Goal: Transaction & Acquisition: Purchase product/service

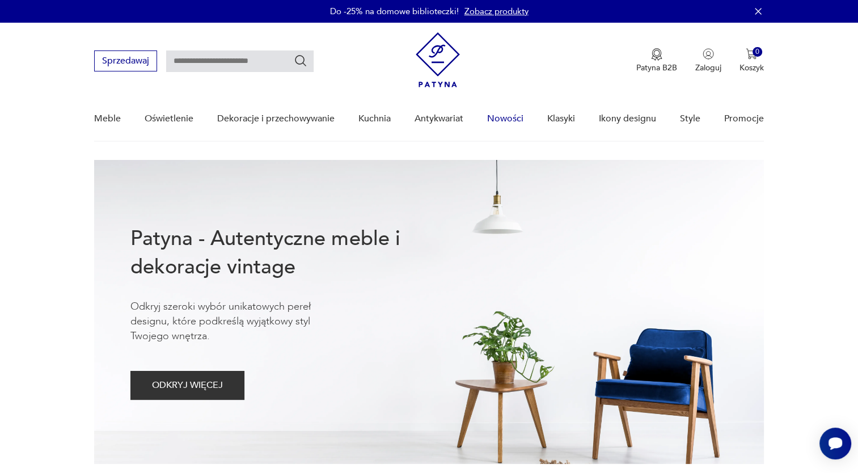
click at [510, 116] on link "Nowości" at bounding box center [505, 119] width 36 height 44
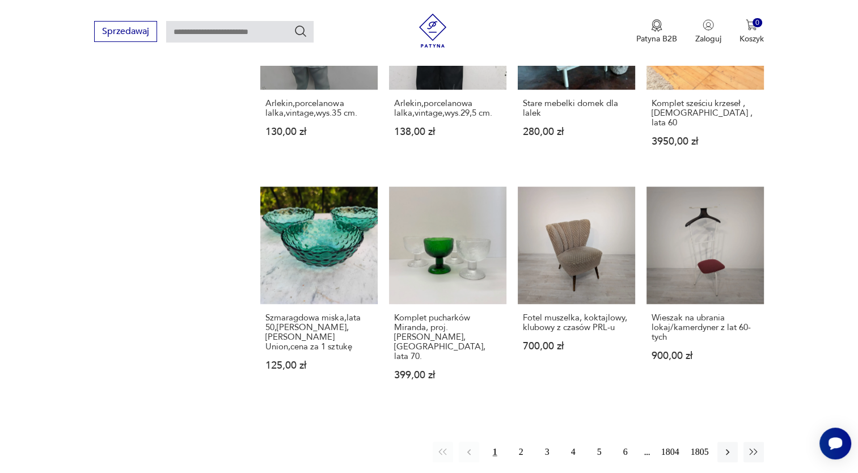
scroll to position [820, 0]
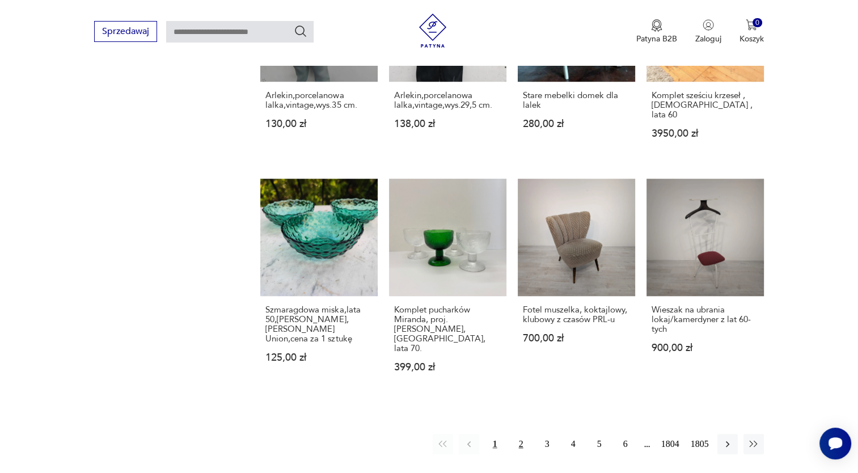
click at [522, 434] on button "2" at bounding box center [521, 444] width 20 height 20
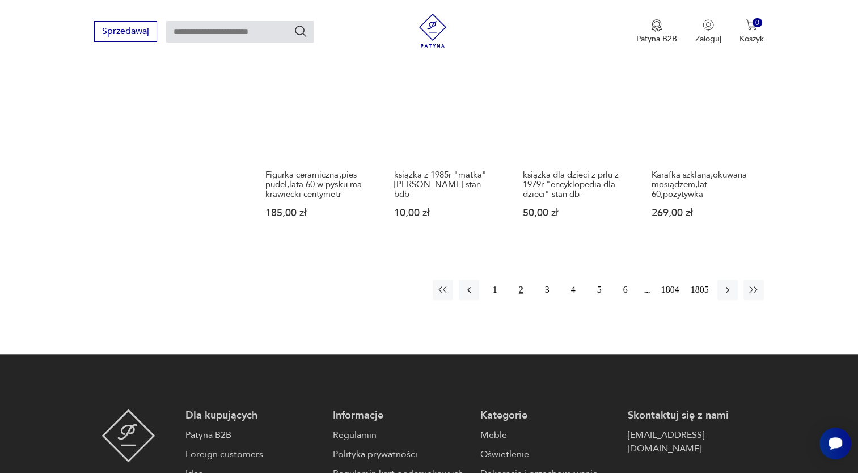
scroll to position [1010, 0]
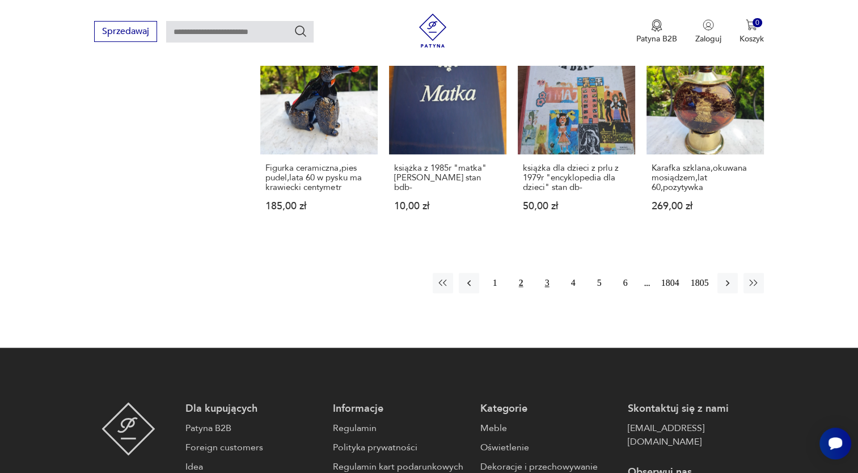
click at [549, 289] on button "3" at bounding box center [547, 283] width 20 height 20
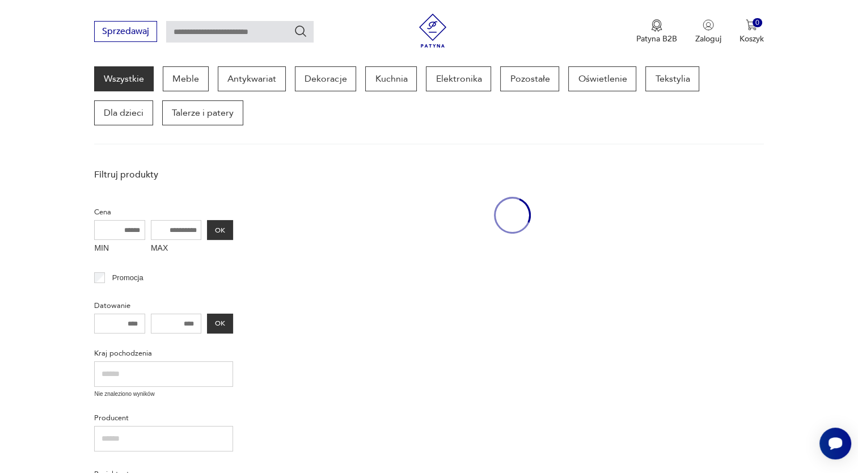
scroll to position [146, 0]
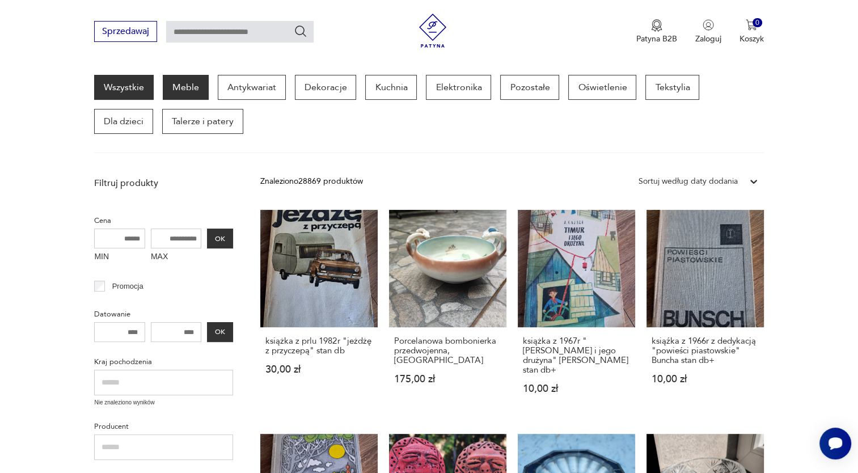
click at [181, 94] on p "Meble" at bounding box center [186, 87] width 46 height 25
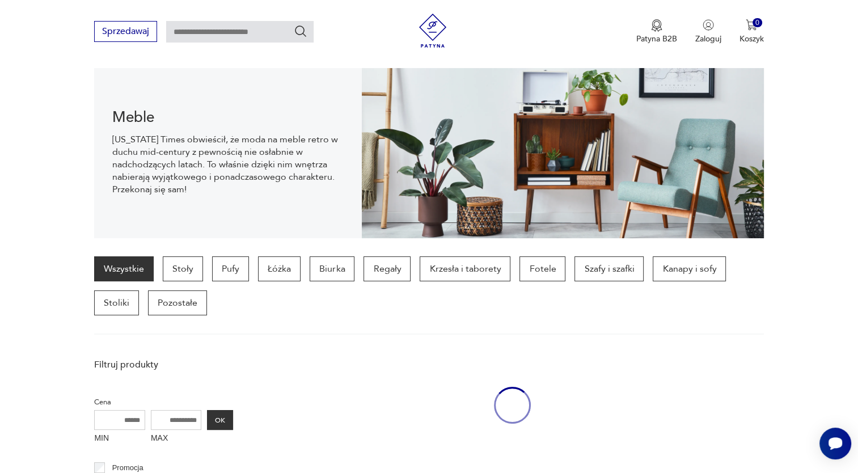
scroll to position [112, 0]
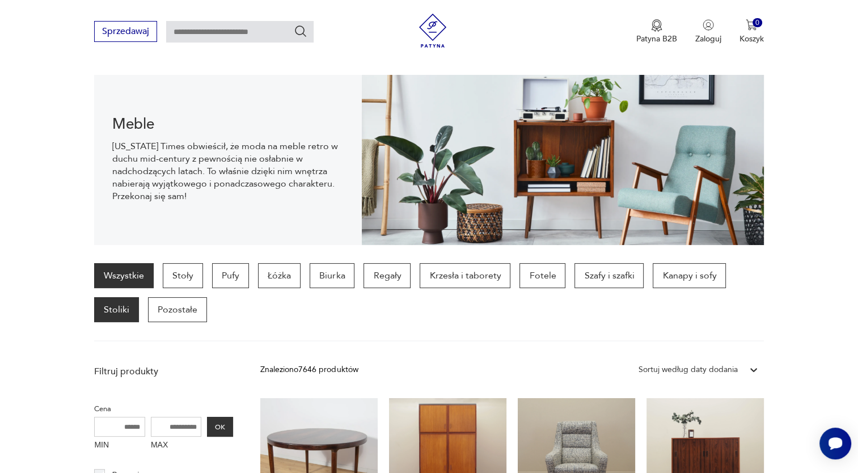
click at [119, 313] on p "Stoliki" at bounding box center [116, 309] width 45 height 25
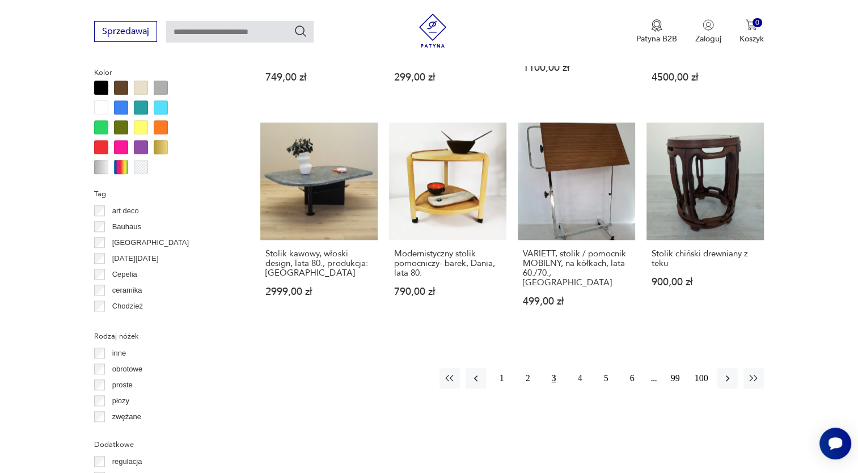
scroll to position [1140, 0]
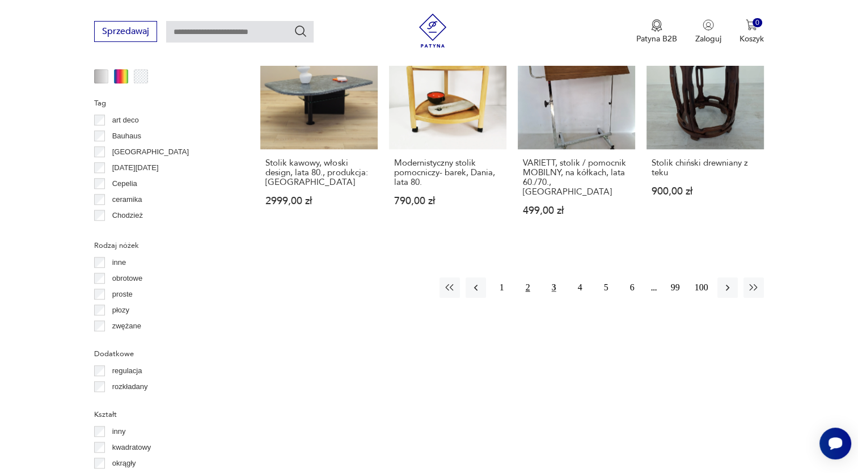
click at [526, 277] on button "2" at bounding box center [528, 287] width 20 height 20
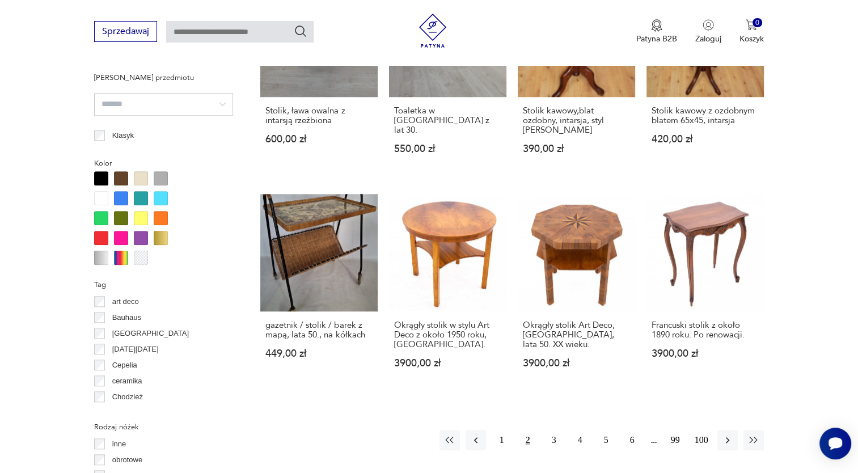
scroll to position [1004, 0]
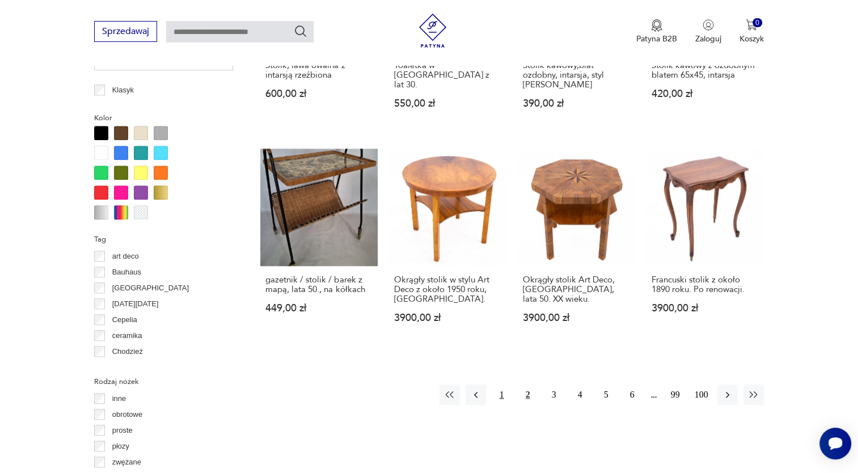
click at [499, 391] on button "1" at bounding box center [502, 394] width 20 height 20
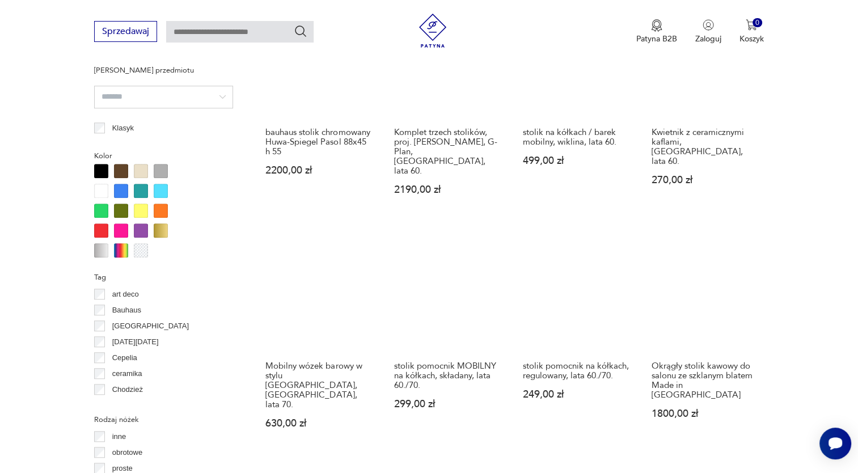
scroll to position [1019, 0]
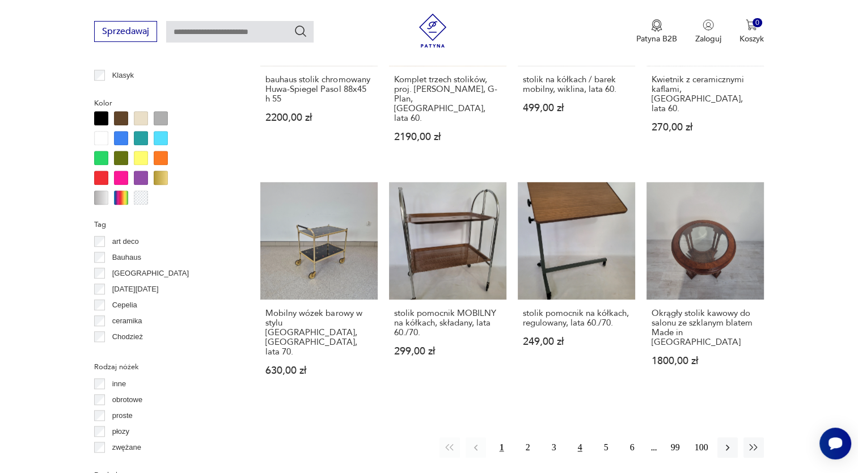
click at [579, 437] on button "4" at bounding box center [580, 447] width 20 height 20
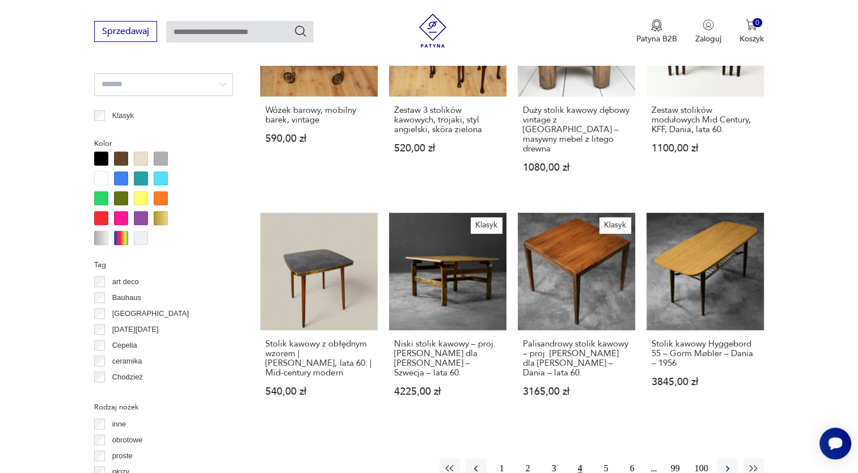
scroll to position [989, 0]
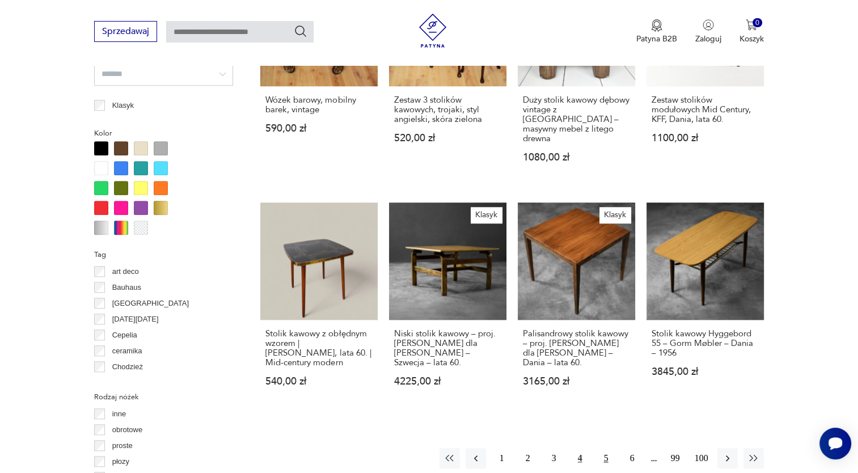
click at [604, 448] on button "5" at bounding box center [606, 458] width 20 height 20
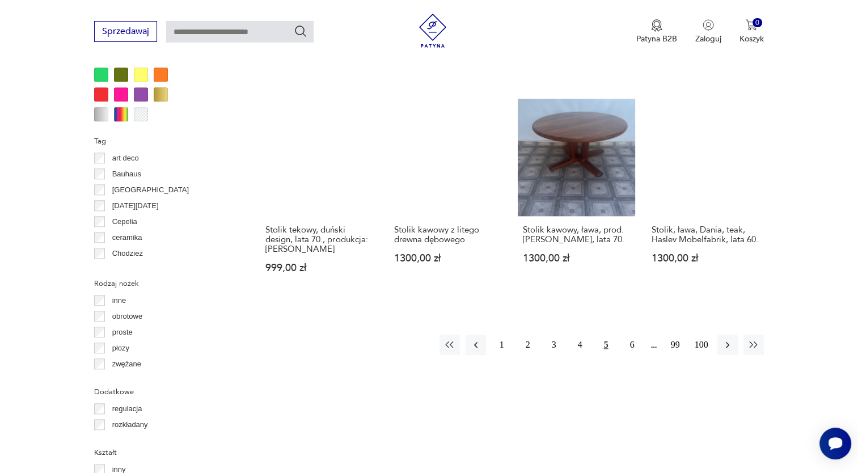
scroll to position [1117, 0]
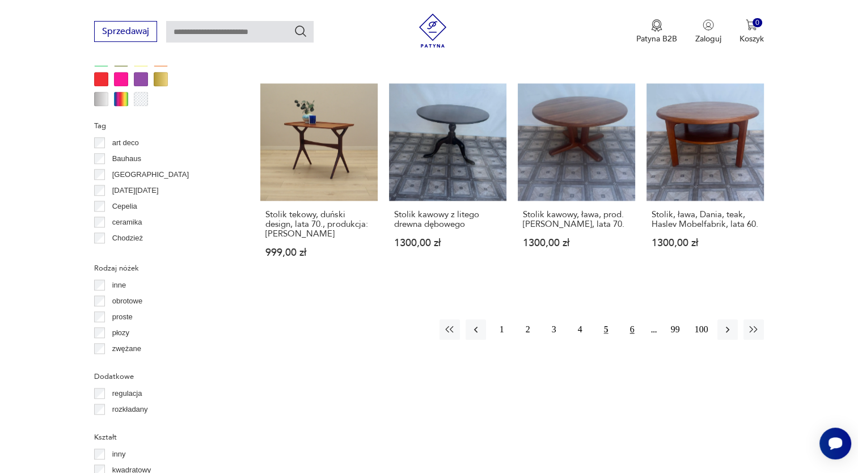
click at [631, 319] on button "6" at bounding box center [632, 329] width 20 height 20
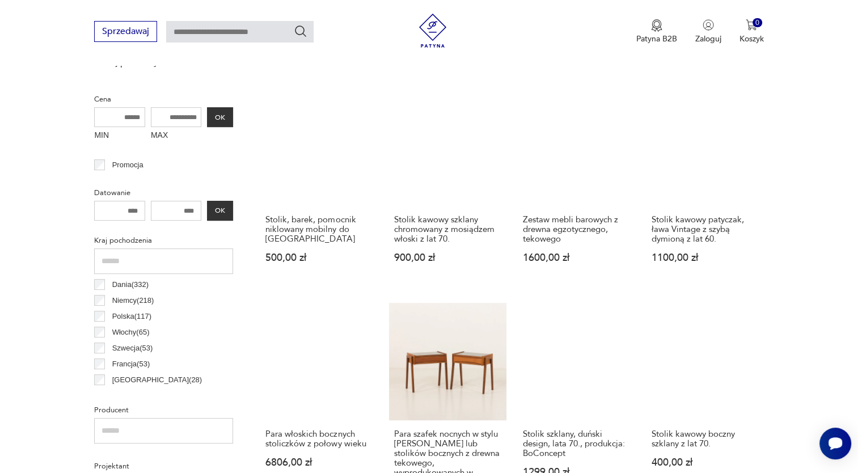
scroll to position [444, 0]
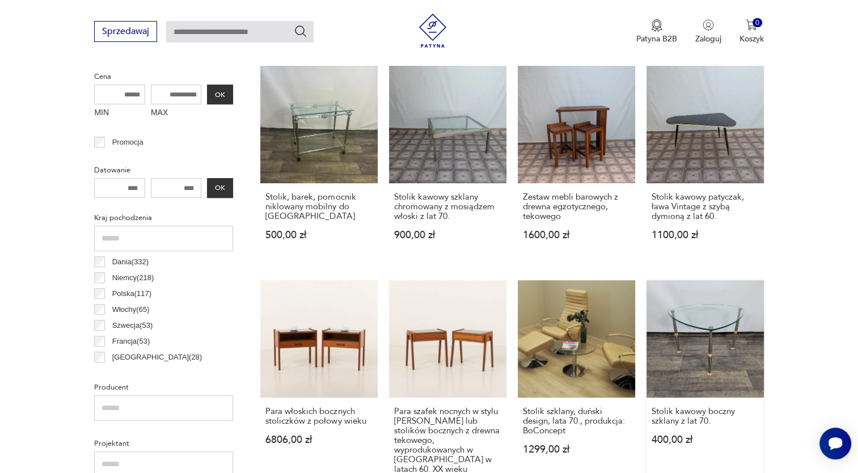
click at [715, 317] on link "Stolik kawowy boczny szklany z lat 70. 400,00 zł" at bounding box center [704, 397] width 117 height 235
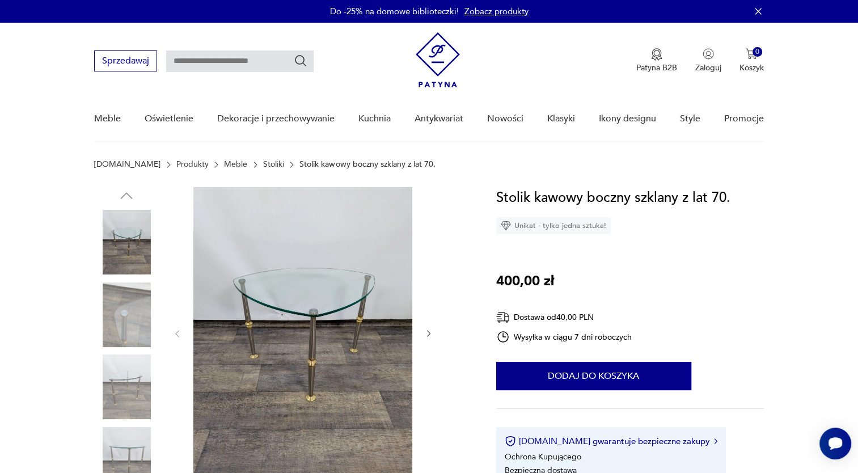
click at [350, 285] on img at bounding box center [302, 332] width 219 height 291
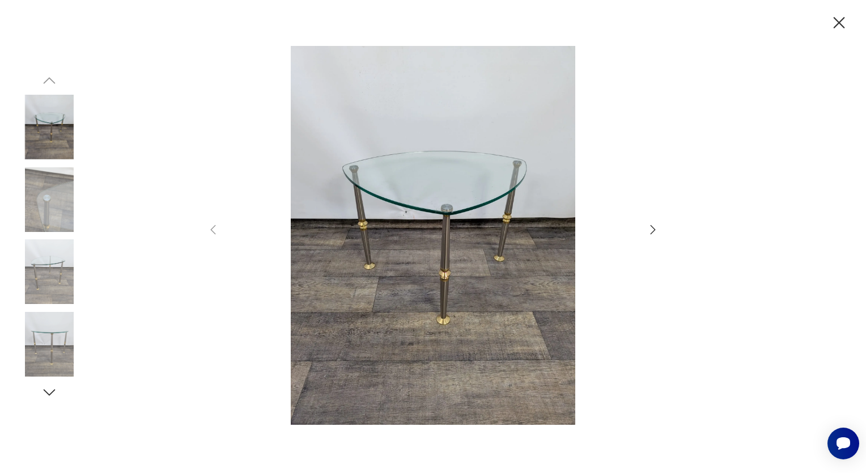
click at [429, 287] on img at bounding box center [433, 235] width 404 height 378
click at [448, 249] on img at bounding box center [433, 235] width 404 height 378
click at [57, 273] on img at bounding box center [49, 271] width 65 height 65
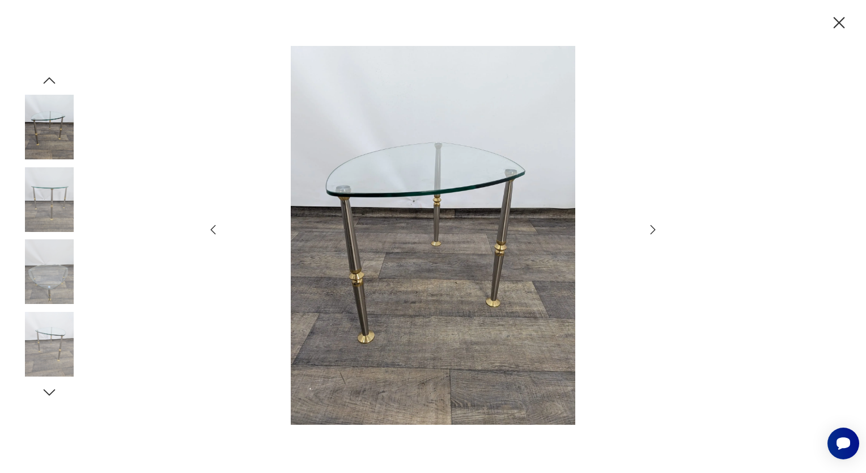
click at [836, 20] on icon "button" at bounding box center [839, 23] width 20 height 20
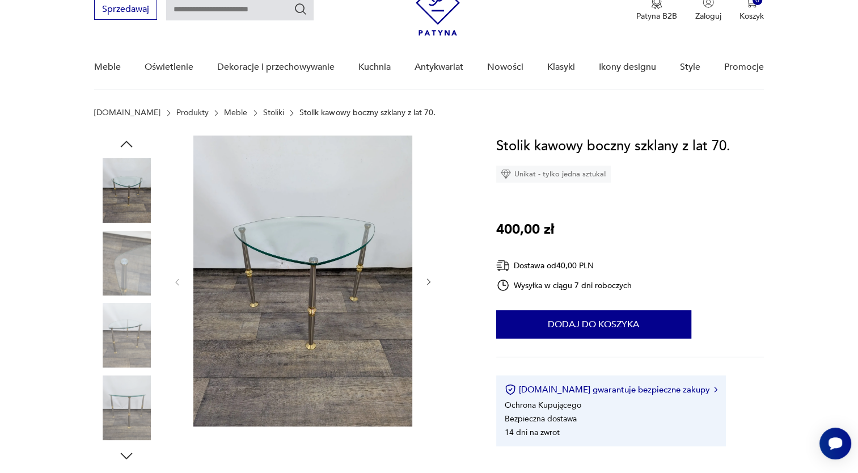
scroll to position [76, 0]
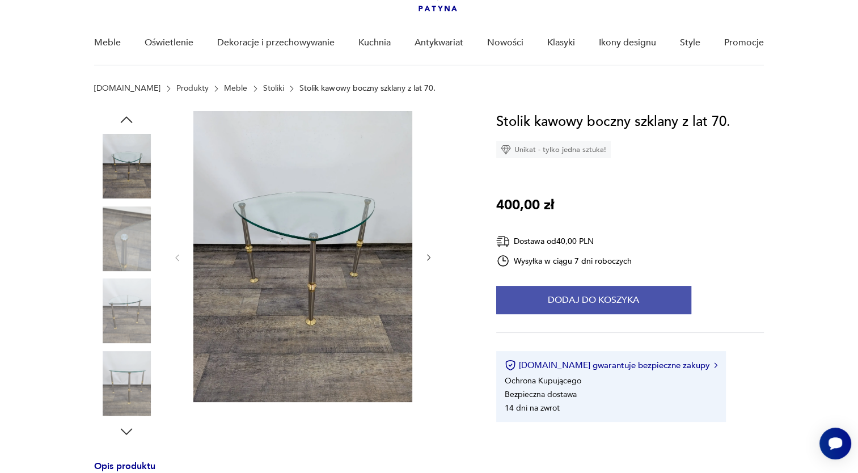
click at [616, 295] on button "Dodaj do koszyka" at bounding box center [593, 300] width 195 height 28
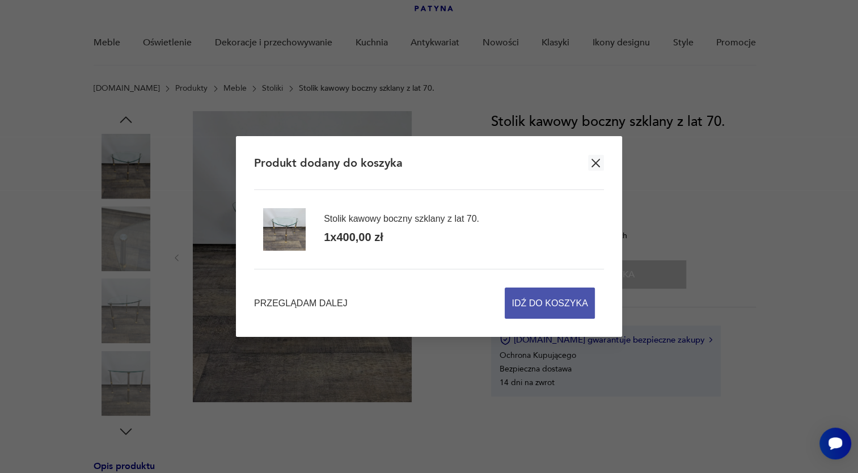
click at [549, 297] on span "Idź do koszyka" at bounding box center [549, 303] width 76 height 30
